Goal: Task Accomplishment & Management: Manage account settings

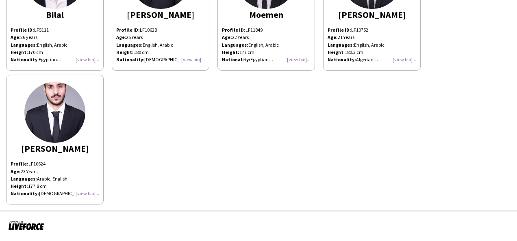
scroll to position [115, 0]
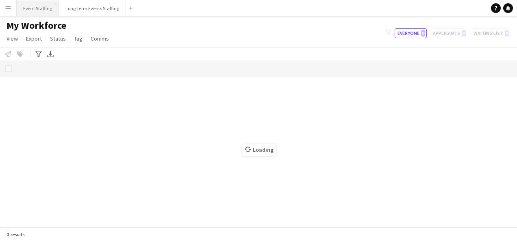
click at [35, 8] on button "Event Staffing Close" at bounding box center [38, 8] width 42 height 16
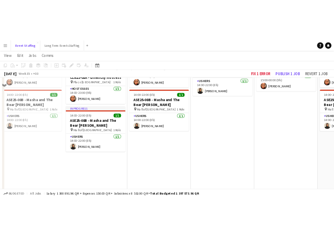
scroll to position [290, 0]
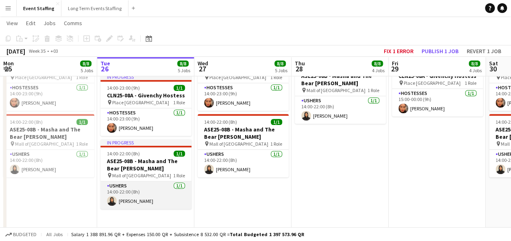
click at [150, 200] on app-card-role "Ushers [DATE] 14:00-22:00 (8h) [PERSON_NAME]" at bounding box center [145, 196] width 91 height 28
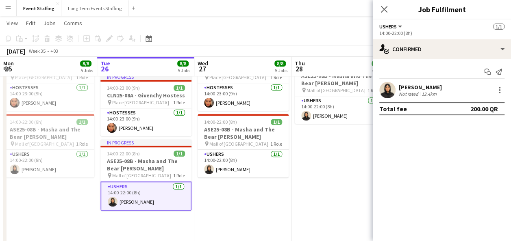
click at [250, 88] on div "[PERSON_NAME]" at bounding box center [420, 87] width 43 height 7
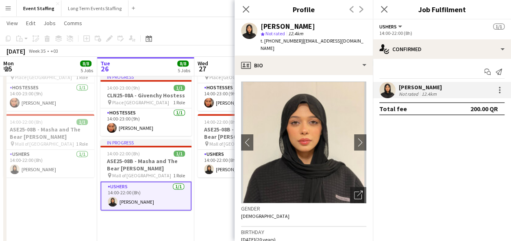
click at [250, 27] on div "[PERSON_NAME]" at bounding box center [287, 26] width 54 height 7
copy div "[PERSON_NAME]"
click at [249, 17] on div "Close pop-in" at bounding box center [245, 9] width 23 height 19
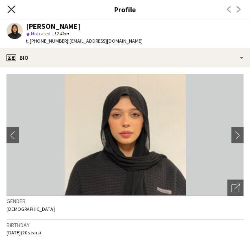
click at [13, 10] on icon "Close pop-in" at bounding box center [11, 9] width 8 height 8
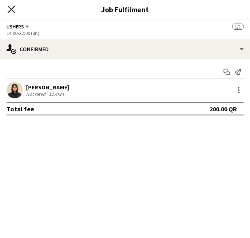
click at [13, 12] on icon at bounding box center [11, 9] width 8 height 8
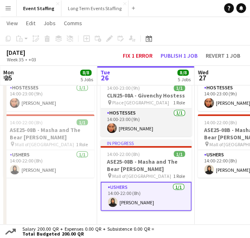
click at [145, 126] on app-card-role "Hostesses [DATE] 14:00-23:00 (9h) [PERSON_NAME]" at bounding box center [145, 122] width 91 height 28
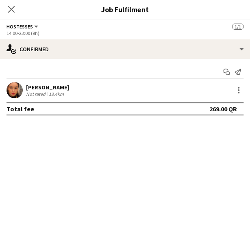
click at [73, 93] on div "[PERSON_NAME] Not rated 13.4km" at bounding box center [125, 90] width 250 height 16
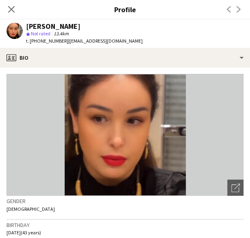
click at [62, 25] on div "[PERSON_NAME]" at bounding box center [53, 26] width 54 height 7
copy div "[PERSON_NAME]"
drag, startPoint x: 174, startPoint y: 208, endPoint x: 156, endPoint y: 194, distance: 22.9
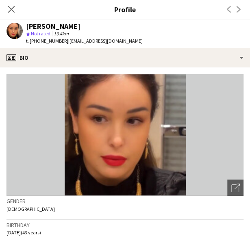
click at [174, 208] on div "Gender [DEMOGRAPHIC_DATA]" at bounding box center [125, 208] width 237 height 24
click at [9, 12] on icon at bounding box center [11, 9] width 8 height 8
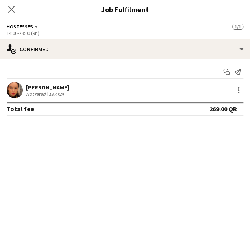
click at [9, 12] on icon at bounding box center [11, 9] width 7 height 7
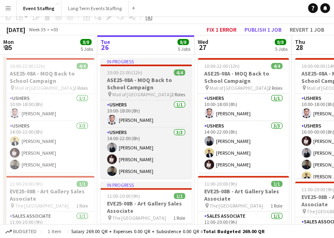
scroll to position [41, 0]
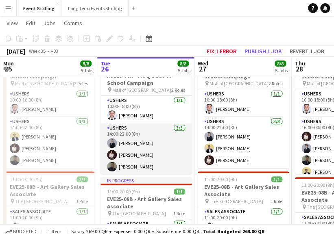
click at [168, 144] on app-card-role "Ushers [DATE] 14:00-22:00 (8h) Alican Ciplak [PERSON_NAME] [PERSON_NAME]" at bounding box center [145, 149] width 91 height 51
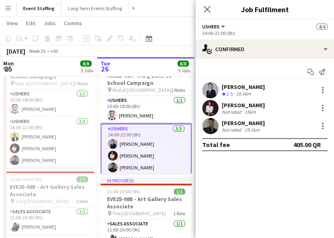
click at [250, 123] on div "[PERSON_NAME]" at bounding box center [242, 122] width 43 height 7
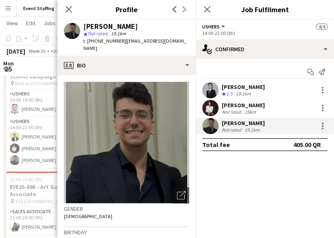
click at [124, 26] on div "[PERSON_NAME]" at bounding box center [110, 26] width 54 height 7
copy div "[PERSON_NAME]"
click at [250, 182] on mat-expansion-panel "check Confirmed Start chat Send notification Alican Ciplak Crew rating 2.5 19.1…" at bounding box center [264, 148] width 138 height 179
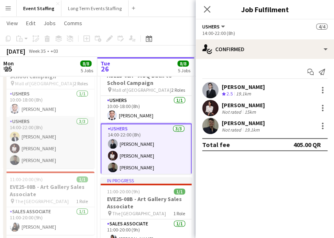
click at [51, 138] on app-card-role "Ushers [DATE] 14:00-22:00 (8h) [PERSON_NAME] [PERSON_NAME] [PERSON_NAME]" at bounding box center [48, 142] width 91 height 51
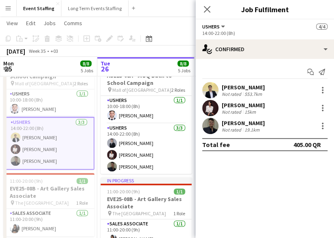
click at [250, 85] on div "[PERSON_NAME]" at bounding box center [242, 87] width 43 height 7
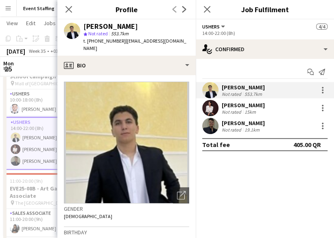
click at [104, 26] on div "[PERSON_NAME]" at bounding box center [110, 26] width 54 height 7
drag, startPoint x: 104, startPoint y: 26, endPoint x: 108, endPoint y: 26, distance: 4.1
copy div "[PERSON_NAME]"
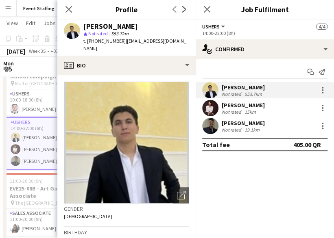
click at [250, 198] on mat-expansion-panel "check Confirmed Start chat Send notification [PERSON_NAME] Not rated 553.7km [P…" at bounding box center [264, 148] width 138 height 179
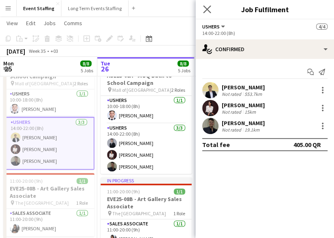
click at [208, 13] on icon "Close pop-in" at bounding box center [207, 9] width 8 height 8
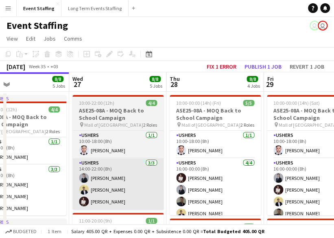
scroll to position [0, 339]
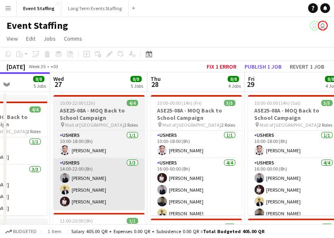
drag, startPoint x: 269, startPoint y: 180, endPoint x: 124, endPoint y: 169, distance: 145.0
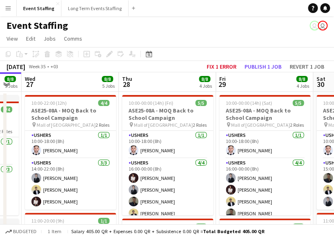
drag, startPoint x: 280, startPoint y: 178, endPoint x: 252, endPoint y: 169, distance: 29.7
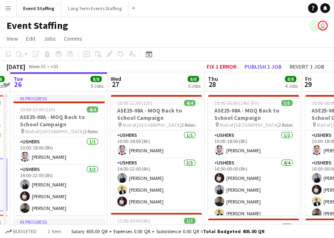
scroll to position [0, 179]
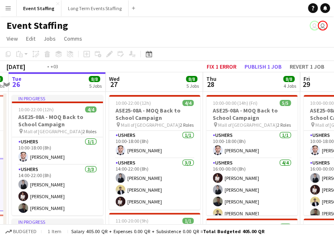
drag, startPoint x: 45, startPoint y: 122, endPoint x: 223, endPoint y: 135, distance: 178.0
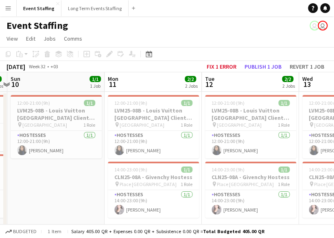
scroll to position [0, 186]
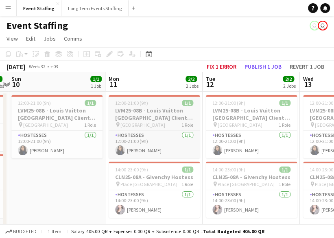
drag, startPoint x: 139, startPoint y: 201, endPoint x: 112, endPoint y: 130, distance: 75.8
click at [139, 201] on app-card-role "Hostesses [DATE] 14:00-23:00 (9h) [PERSON_NAME]" at bounding box center [153, 204] width 91 height 28
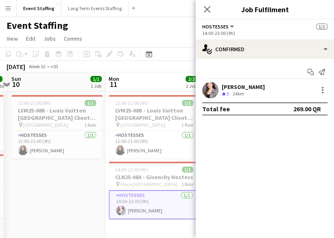
click at [231, 85] on div "[PERSON_NAME]" at bounding box center [242, 86] width 43 height 7
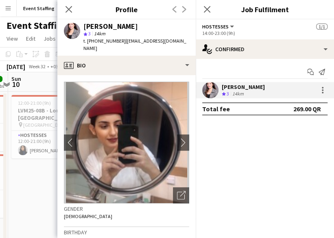
click at [99, 23] on div "[PERSON_NAME]" at bounding box center [110, 26] width 54 height 7
copy div "[PERSON_NAME]"
click at [250, 155] on mat-expansion-panel "check Confirmed Start chat Send notification [PERSON_NAME] Crew rating 3 14km T…" at bounding box center [264, 148] width 138 height 179
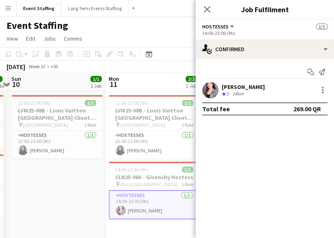
click at [232, 175] on mat-expansion-panel "check Confirmed Start chat Send notification [PERSON_NAME] Crew rating 3 14km T…" at bounding box center [264, 148] width 138 height 179
click at [206, 10] on icon at bounding box center [207, 9] width 8 height 8
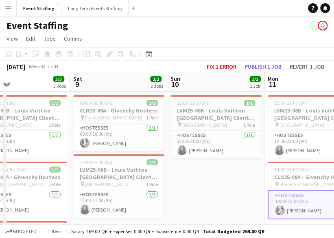
drag, startPoint x: 110, startPoint y: 160, endPoint x: 267, endPoint y: 171, distance: 157.2
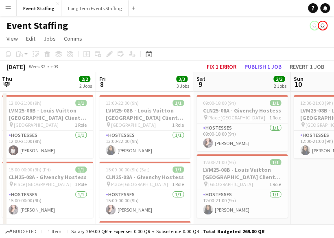
drag, startPoint x: 156, startPoint y: 165, endPoint x: 281, endPoint y: 168, distance: 124.4
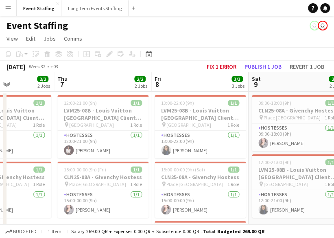
scroll to position [0, 196]
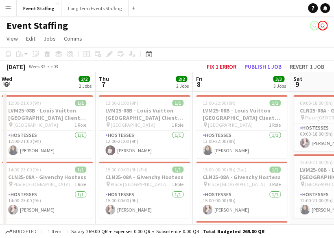
drag, startPoint x: 189, startPoint y: 153, endPoint x: 248, endPoint y: 155, distance: 59.8
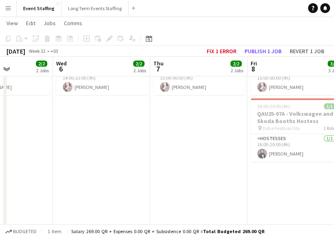
scroll to position [0, 254]
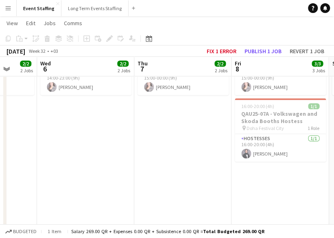
drag, startPoint x: 163, startPoint y: 145, endPoint x: 202, endPoint y: 144, distance: 38.6
click at [202, 144] on app-calendar-viewport "Sun 3 1/1 1 Job Mon 4 2/2 2 Jobs Tue 5 2/2 2 Jobs Wed 6 2/2 2 Jobs Thu 7 2/2 2 …" at bounding box center [167, 194] width 334 height 568
click at [185, 132] on app-date-cell "12:00-21:00 (9h) 1/1 LVM25-08B - Louis Vuitton [GEOGRAPHIC_DATA] Client Advisor…" at bounding box center [182, 204] width 97 height 471
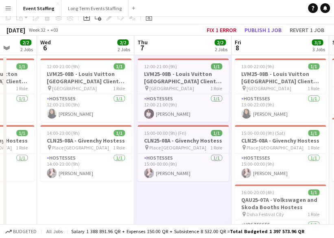
scroll to position [0, 0]
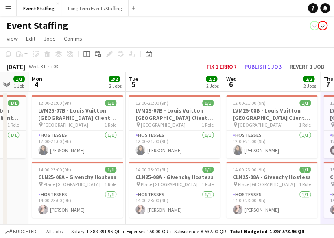
drag, startPoint x: 105, startPoint y: 129, endPoint x: 290, endPoint y: 137, distance: 185.8
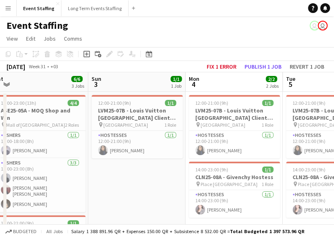
drag, startPoint x: 78, startPoint y: 121, endPoint x: 237, endPoint y: 134, distance: 159.4
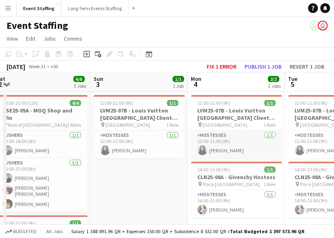
scroll to position [41, 0]
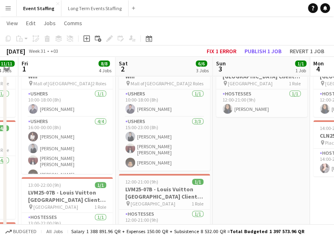
drag, startPoint x: 124, startPoint y: 130, endPoint x: 253, endPoint y: 137, distance: 128.9
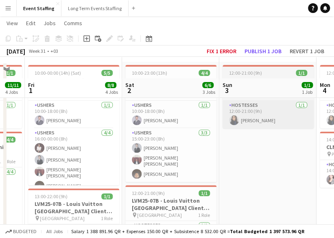
scroll to position [0, 0]
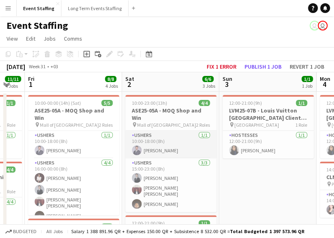
click at [168, 144] on app-card-role "Ushers [DATE] 10:00-18:00 (8h) [PERSON_NAME]" at bounding box center [170, 145] width 91 height 28
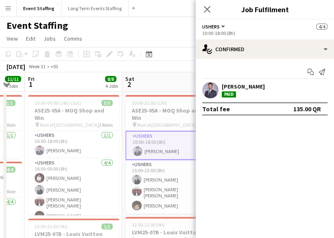
click at [234, 83] on div "[PERSON_NAME]" at bounding box center [242, 86] width 43 height 7
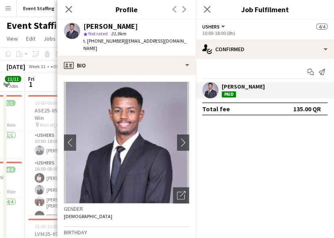
click at [102, 26] on div "[PERSON_NAME]" at bounding box center [110, 26] width 54 height 7
copy div "[PERSON_NAME]"
click at [243, 160] on mat-expansion-panel "check Confirmed Start chat Send notification [PERSON_NAME] Paid Total fee 135.0…" at bounding box center [264, 148] width 138 height 179
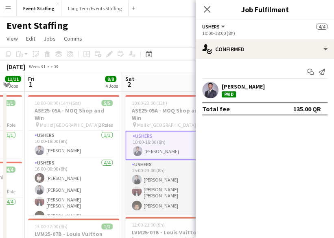
click at [161, 177] on app-card-role "Ushers [DATE] 15:00-23:00 (8h) Alican Ciplak [PERSON_NAME] [PERSON_NAME] [PERSO…" at bounding box center [170, 187] width 91 height 54
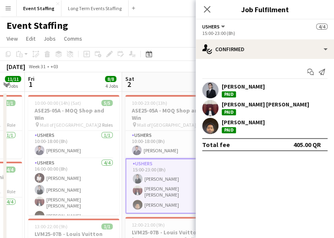
drag, startPoint x: 244, startPoint y: 105, endPoint x: 228, endPoint y: 104, distance: 15.9
click at [244, 105] on div "[PERSON_NAME] [PERSON_NAME]" at bounding box center [264, 104] width 87 height 7
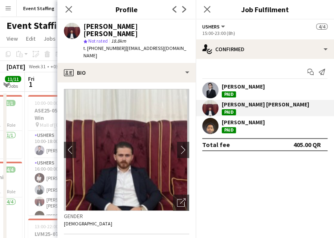
click at [100, 24] on div "[PERSON_NAME] [PERSON_NAME]" at bounding box center [136, 30] width 106 height 15
copy div "[PERSON_NAME] [PERSON_NAME]"
click at [225, 176] on mat-expansion-panel "check Confirmed Start chat Send notification Alican Ciplak Paid [PERSON_NAME] […" at bounding box center [264, 148] width 138 height 179
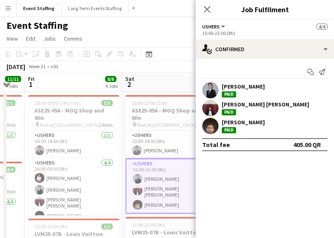
click at [243, 121] on div "[PERSON_NAME]" at bounding box center [242, 122] width 43 height 7
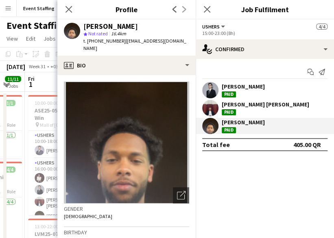
click at [121, 29] on div "[PERSON_NAME]" at bounding box center [110, 26] width 54 height 7
copy div "[PERSON_NAME]"
click at [239, 168] on mat-expansion-panel "check Confirmed Start chat Send notification Alican Ciplak Paid [PERSON_NAME] […" at bounding box center [264, 148] width 138 height 179
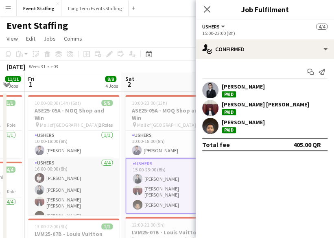
click at [67, 178] on app-card-role "Ushers [DATE] 16:00-00:00 (8h) [PERSON_NAME] Alican Ciplak [PERSON_NAME] [PERSO…" at bounding box center [73, 190] width 91 height 65
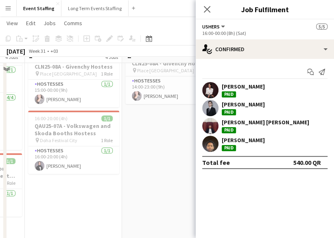
scroll to position [244, 0]
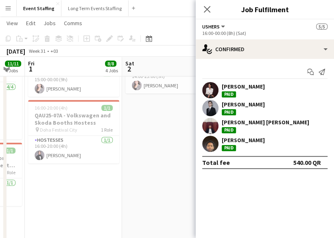
click at [169, 171] on app-date-cell "10:00-23:00 (13h) 4/4 ASE25-05A - MOQ Shop and Win pin Mall of Qatar 2 Roles Us…" at bounding box center [170, 82] width 97 height 471
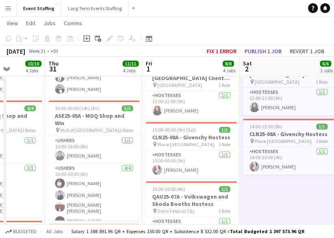
scroll to position [0, 230]
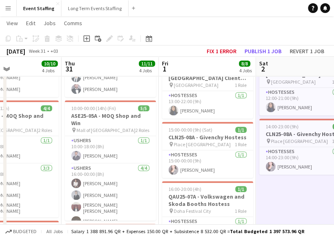
drag, startPoint x: 104, startPoint y: 168, endPoint x: 237, endPoint y: 174, distance: 133.8
click at [237, 174] on app-calendar-viewport "Mon 28 Tue 29 10/10 4 Jobs Wed 30 10/10 4 Jobs Thu 31 11/11 4 Jobs Fri 1 8/8 4 …" at bounding box center [167, 153] width 334 height 568
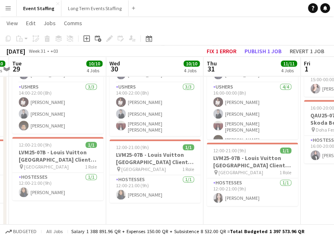
scroll to position [0, 171]
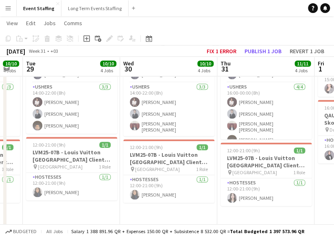
drag, startPoint x: 133, startPoint y: 160, endPoint x: 249, endPoint y: 167, distance: 116.4
click at [249, 167] on app-calendar-viewport "Sun 27 5/5 2 Jobs Mon 28 10/10 4 Jobs Tue 29 10/10 4 Jobs Wed 30 10/10 4 Jobs T…" at bounding box center [167, 72] width 334 height 568
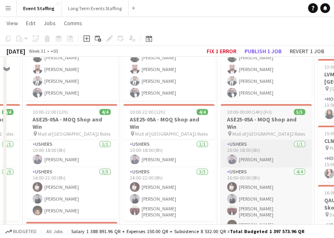
scroll to position [163, 0]
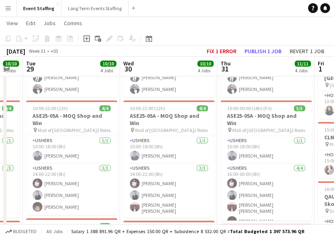
click at [215, 133] on app-date-cell "08:00-18:00 (10h) 1/1 EVE25-07A - Qatar Leadership Summit 2025 Hostess pin [GEO…" at bounding box center [168, 163] width 97 height 471
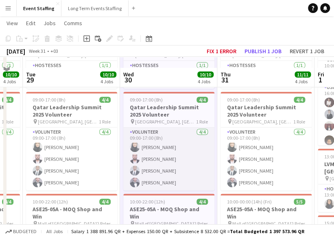
scroll to position [81, 0]
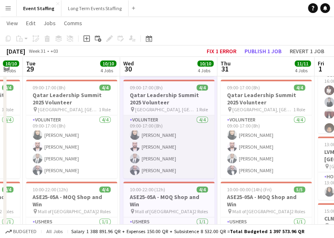
click at [174, 160] on app-card-role "Volunteer [DATE] 09:00-17:00 (8h) [PERSON_NAME] [PERSON_NAME] [PERSON_NAME] [PE…" at bounding box center [168, 146] width 91 height 63
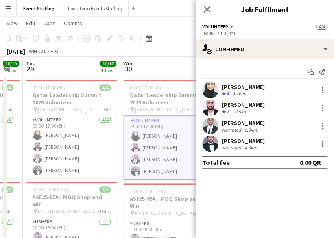
click at [209, 126] on app-user-avatar at bounding box center [210, 126] width 16 height 16
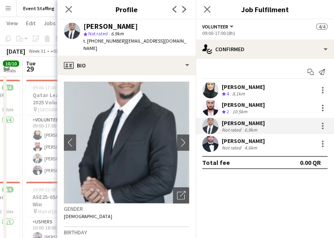
click at [113, 25] on div "[PERSON_NAME]" at bounding box center [110, 26] width 54 height 7
copy div "[PERSON_NAME]"
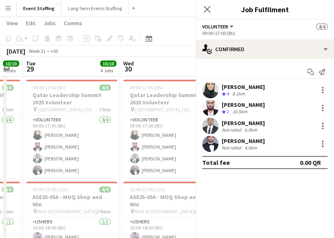
scroll to position [0, 0]
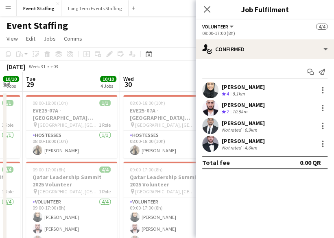
click at [175, 35] on app-page-menu "View Day view expanded Day view collapsed Month view Date picker Jump to [DATE]…" at bounding box center [167, 39] width 334 height 15
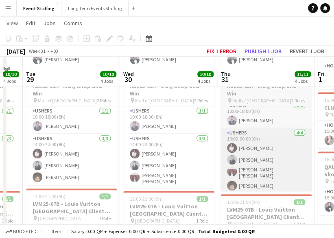
scroll to position [203, 0]
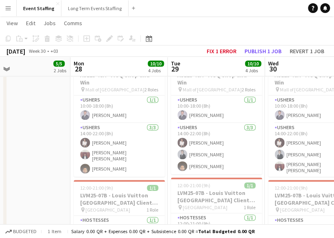
drag, startPoint x: 93, startPoint y: 156, endPoint x: 238, endPoint y: 176, distance: 146.0
click at [238, 176] on app-calendar-viewport "Fri 25 8/8 4 Jobs Sat 26 6/6 3 Jobs Sun 27 5/5 2 Jobs Mon 28 10/10 4 Jobs Tue 2…" at bounding box center [167, 66] width 334 height 474
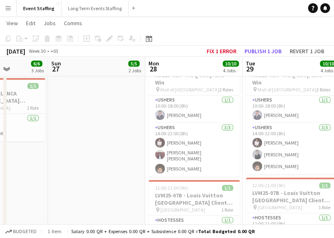
scroll to position [0, 233]
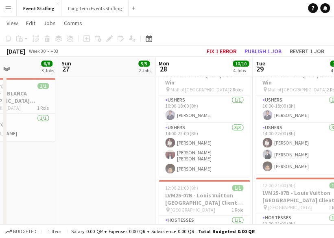
drag, startPoint x: 100, startPoint y: 145, endPoint x: 181, endPoint y: 158, distance: 81.6
click at [181, 158] on app-calendar-viewport "Thu 24 Fri 25 8/8 4 Jobs Sat 26 6/6 3 Jobs Sun 27 5/5 2 Jobs Mon 28 10/10 4 Job…" at bounding box center [167, 66] width 334 height 474
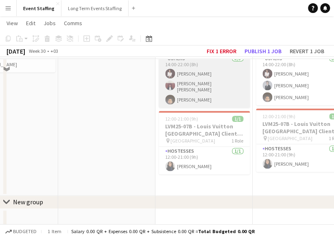
scroll to position [281, 0]
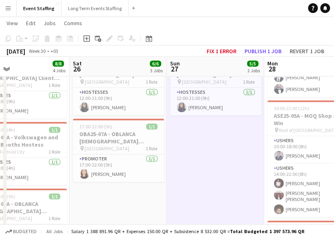
scroll to position [0, 174]
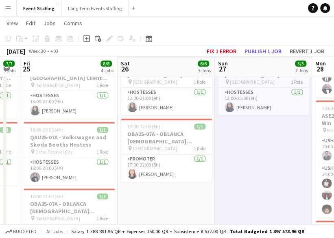
drag, startPoint x: 117, startPoint y: 138, endPoint x: 273, endPoint y: 162, distance: 157.8
click at [250, 162] on app-calendar-viewport "Wed 23 5/5 2 Jobs Thu 24 7/7 3 Jobs Fri 25 8/8 4 Jobs Sat 26 6/6 3 Jobs Sun 27 …" at bounding box center [167, 106] width 334 height 474
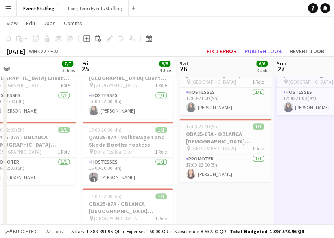
drag, startPoint x: 170, startPoint y: 189, endPoint x: 232, endPoint y: 197, distance: 62.3
click at [232, 197] on app-calendar-viewport "Tue 22 Wed 23 5/5 2 Jobs Thu 24 7/7 3 Jobs Fri 25 8/8 4 Jobs Sat 26 6/6 3 Jobs …" at bounding box center [167, 106] width 334 height 474
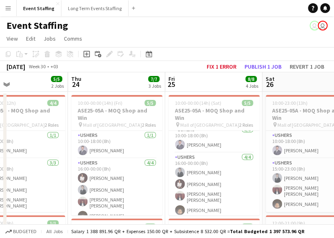
scroll to position [0, 221]
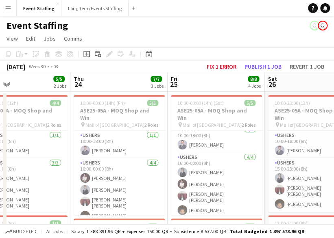
drag, startPoint x: 138, startPoint y: 156, endPoint x: 223, endPoint y: 171, distance: 86.5
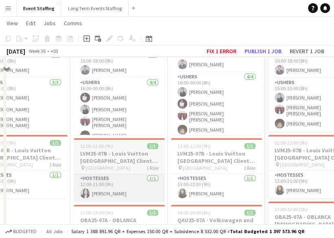
scroll to position [41, 0]
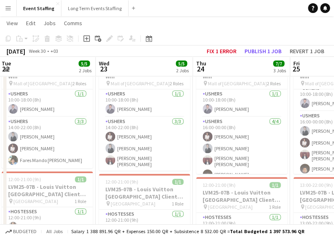
drag, startPoint x: 110, startPoint y: 143, endPoint x: 229, endPoint y: 166, distance: 121.2
click at [229, 166] on app-calendar-viewport "Sun 20 5/5 2 Jobs Mon 21 5/5 2 Jobs Tue 22 5/5 2 Jobs Wed 23 5/5 2 Jobs Thu 24 …" at bounding box center [167, 228] width 334 height 474
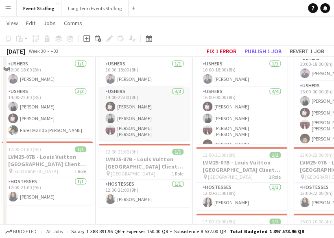
scroll to position [81, 0]
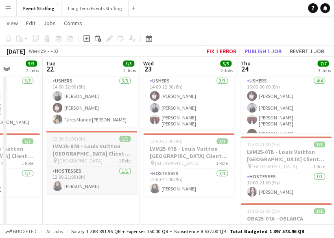
drag, startPoint x: 73, startPoint y: 134, endPoint x: 206, endPoint y: 158, distance: 135.5
click at [208, 165] on app-calendar-viewport "Sat 19 5/5 2 Jobs Sun 20 5/5 2 Jobs Mon 21 5/5 2 Jobs Tue 22 5/5 2 Jobs Wed 23 …" at bounding box center [167, 187] width 334 height 474
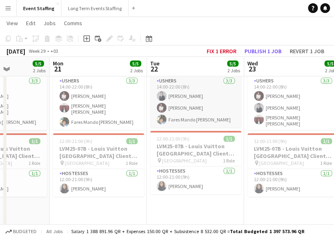
click at [196, 110] on app-card-role "Ushers [DATE] 14:00-22:00 (8h) Alican Ciplak [PERSON_NAME] Fares Mando [PERSON_…" at bounding box center [195, 101] width 91 height 51
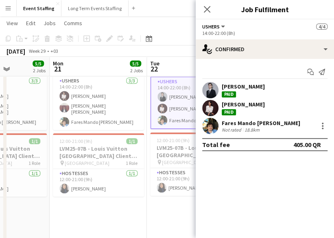
click at [226, 130] on div "Not rated" at bounding box center [231, 130] width 21 height 6
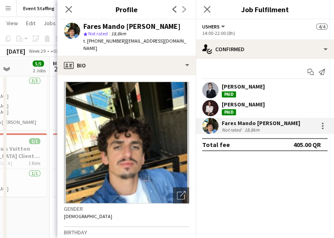
click at [106, 24] on div "Fares Mando [PERSON_NAME]" at bounding box center [131, 26] width 97 height 7
copy div "Fares Mando [PERSON_NAME]"
click at [208, 15] on app-icon "Close pop-in" at bounding box center [207, 10] width 12 height 12
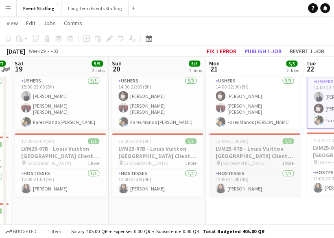
drag, startPoint x: 111, startPoint y: 143, endPoint x: 237, endPoint y: 156, distance: 127.4
click at [250, 156] on app-calendar-viewport "Thu 17 6/6 2 Jobs Fri 18 7/7 3 Jobs Sat 19 5/5 2 Jobs Sun 20 5/5 2 Jobs Mon 21 …" at bounding box center [167, 187] width 334 height 474
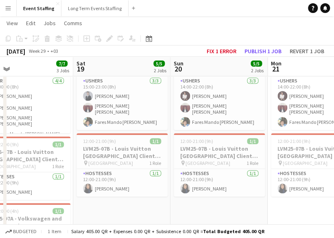
scroll to position [0, 237]
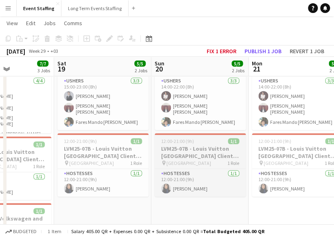
drag, startPoint x: 195, startPoint y: 152, endPoint x: 267, endPoint y: 160, distance: 71.9
click at [250, 160] on app-calendar-viewport "Wed 16 Thu 17 6/6 2 Jobs Fri 18 7/7 3 Jobs Sat 19 5/5 2 Jobs Sun 20 5/5 2 Jobs …" at bounding box center [167, 187] width 334 height 474
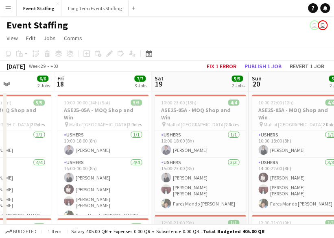
scroll to position [0, 0]
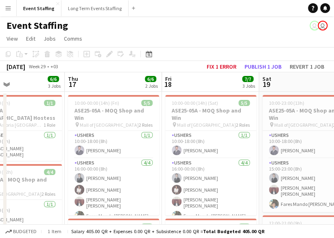
drag, startPoint x: 149, startPoint y: 147, endPoint x: 260, endPoint y: 158, distance: 111.0
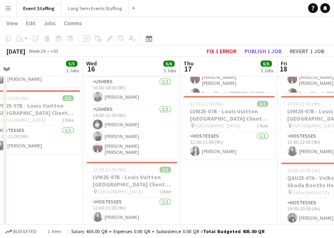
scroll to position [0, 192]
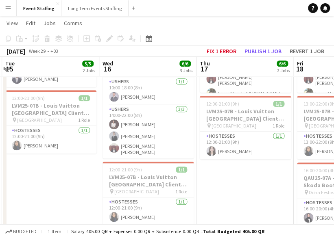
drag, startPoint x: 244, startPoint y: 160, endPoint x: 289, endPoint y: 166, distance: 45.5
click at [250, 166] on app-calendar-viewport "Sun 13 Mon 14 5/5 2 Jobs Tue 15 5/5 2 Jobs Wed 16 6/6 3 Jobs Thu 17 6/6 2 Jobs …" at bounding box center [167, 147] width 334 height 474
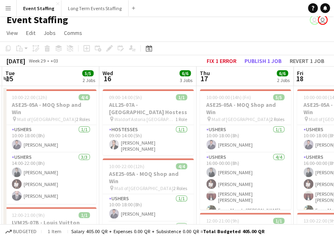
scroll to position [0, 0]
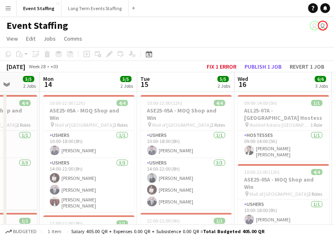
drag, startPoint x: 121, startPoint y: 133, endPoint x: 253, endPoint y: 145, distance: 132.6
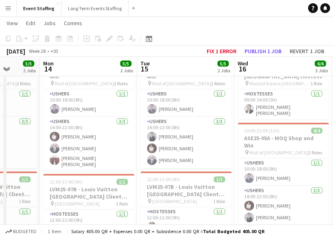
click at [250, 10] on app-navbar "Menu Boards Boards Boards All jobs Status Workforce Workforce My Workforce Recr…" at bounding box center [167, 8] width 334 height 16
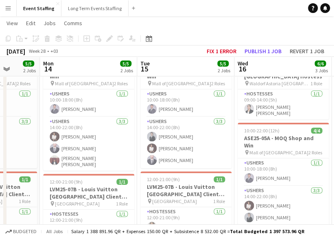
click at [9, 8] on app-icon "Menu" at bounding box center [8, 8] width 7 height 7
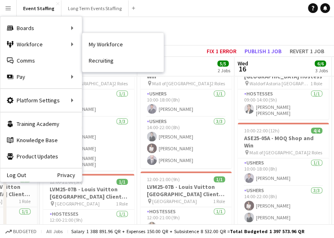
drag, startPoint x: 90, startPoint y: 43, endPoint x: 84, endPoint y: 69, distance: 26.7
click at [90, 43] on link "My Workforce" at bounding box center [122, 44] width 81 height 16
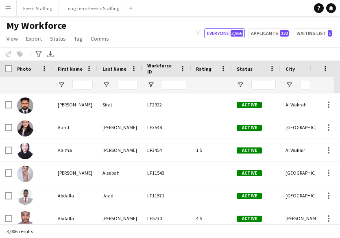
type input "******"
type input "**********"
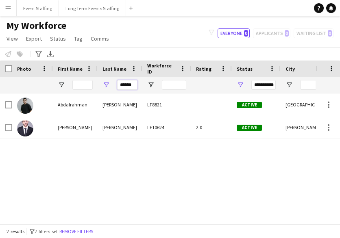
click at [128, 87] on input "******" at bounding box center [127, 85] width 20 height 10
click at [129, 87] on input "******" at bounding box center [127, 85] width 20 height 10
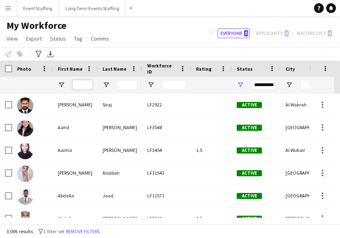
click at [79, 84] on input "First Name Filter Input" at bounding box center [82, 85] width 20 height 10
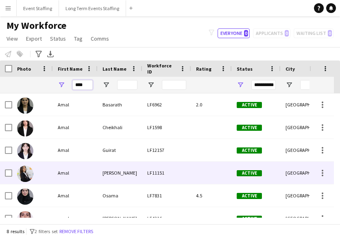
type input "****"
click at [97, 180] on div "Amal" at bounding box center [75, 173] width 45 height 22
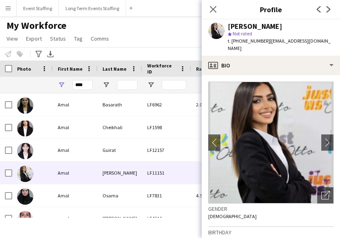
click at [250, 25] on div "[PERSON_NAME]" at bounding box center [255, 26] width 54 height 7
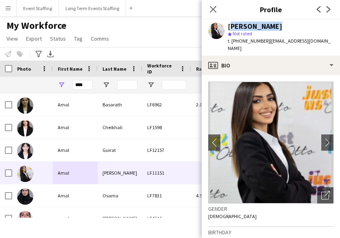
click at [250, 25] on div "[PERSON_NAME]" at bounding box center [255, 26] width 54 height 7
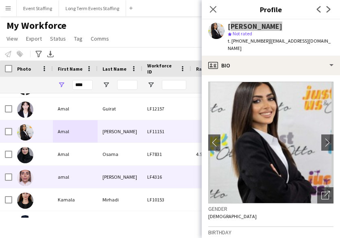
scroll to position [2, 0]
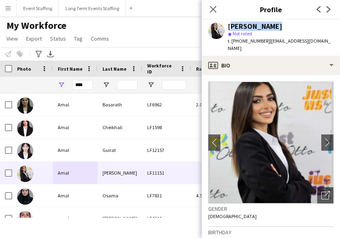
click at [72, 87] on div "****" at bounding box center [75, 85] width 45 height 16
click at [81, 85] on input "****" at bounding box center [82, 85] width 20 height 10
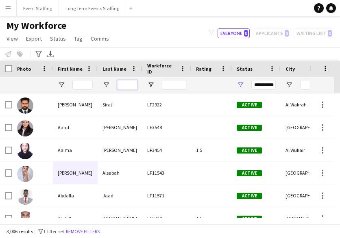
click at [129, 84] on input "Last Name Filter Input" at bounding box center [127, 85] width 20 height 10
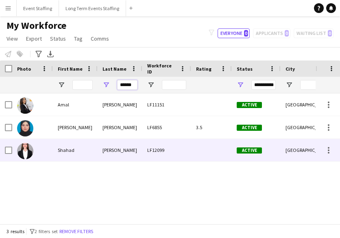
type input "******"
click at [129, 158] on div "[PERSON_NAME]" at bounding box center [120, 150] width 45 height 22
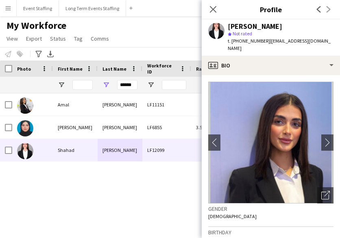
click at [240, 28] on div "[PERSON_NAME]" at bounding box center [255, 26] width 54 height 7
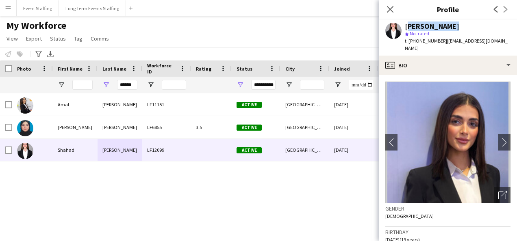
click at [250, 21] on div "[PERSON_NAME] star Not rated t. [PHONE_NUMBER] | [EMAIL_ADDRESS][DOMAIN_NAME]" at bounding box center [448, 38] width 138 height 36
click at [250, 191] on icon "Open photos pop-in" at bounding box center [502, 195] width 9 height 9
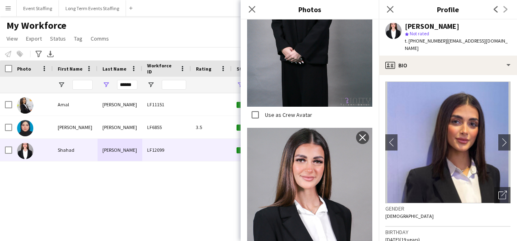
scroll to position [906, 0]
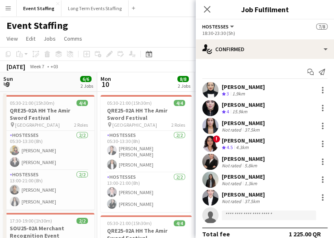
scroll to position [0, 232]
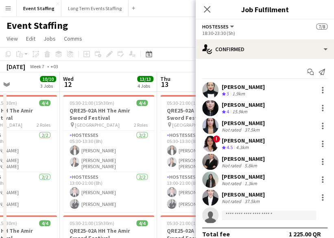
click at [155, 30] on div "Event Staffing user user" at bounding box center [167, 23] width 334 height 15
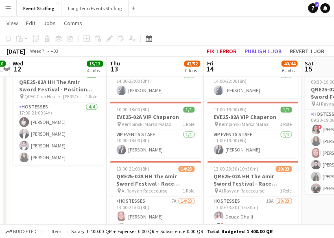
scroll to position [0, 283]
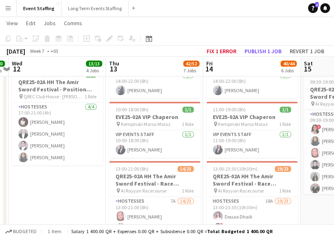
drag, startPoint x: 124, startPoint y: 141, endPoint x: 92, endPoint y: 134, distance: 33.1
click at [92, 134] on app-calendar-viewport "Sun 9 6/6 2 Jobs Mon 10 8/8 2 Jobs Tue 11 10/10 3 Jobs Wed 12 13/13 4 Jobs Thu …" at bounding box center [167, 148] width 334 height 882
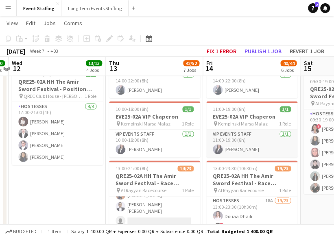
scroll to position [325, 0]
